Goal: Find specific page/section: Find specific page/section

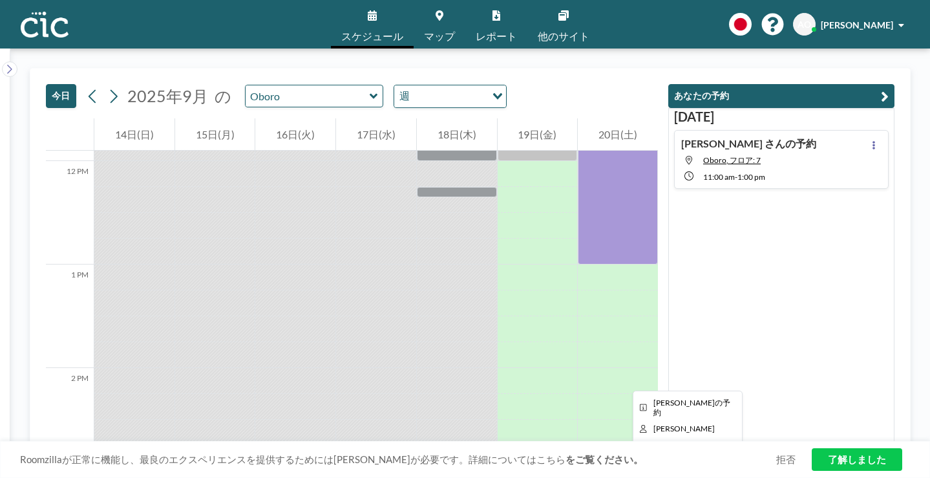
scroll to position [1226, 0]
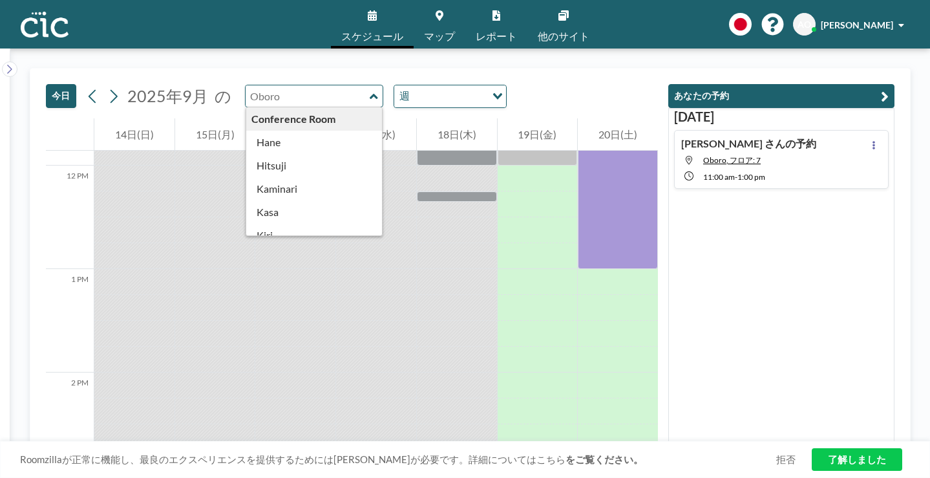
click at [249, 85] on input "text" at bounding box center [308, 95] width 124 height 21
type input "Oboro"
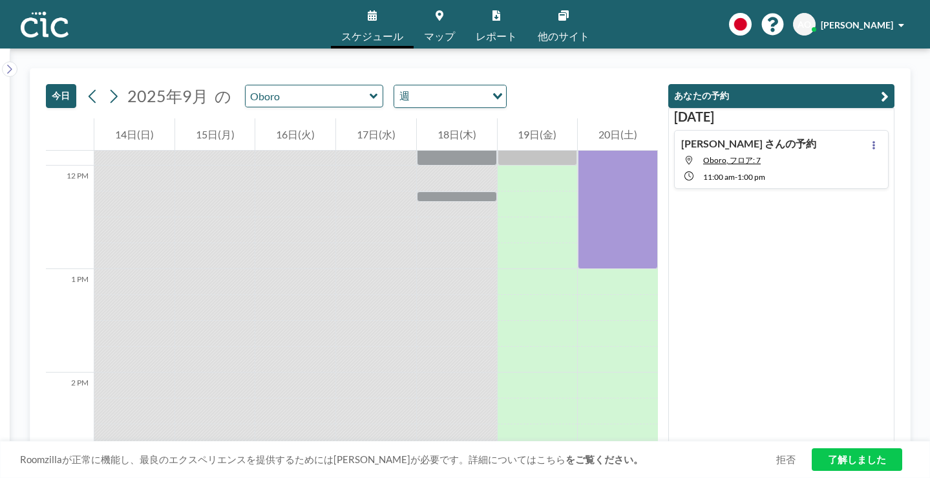
click at [438, 19] on link "マップ" at bounding box center [440, 24] width 52 height 48
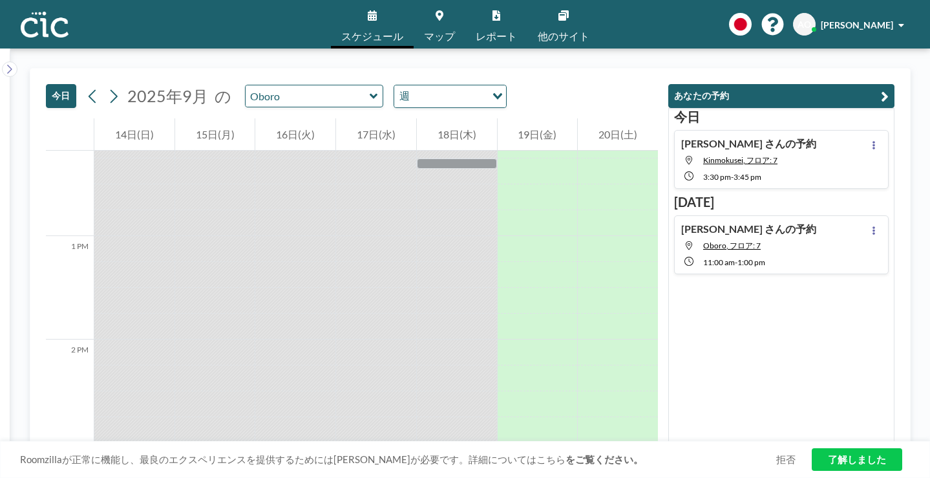
scroll to position [1260, 0]
